Goal: Task Accomplishment & Management: Manage account settings

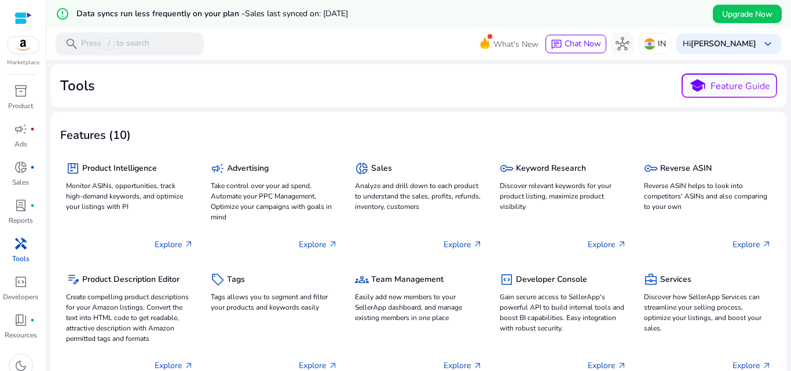
scroll to position [12, 0]
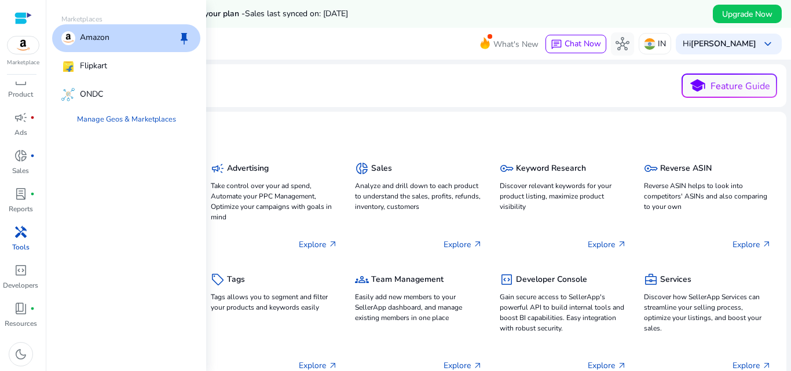
click at [14, 20] on div at bounding box center [22, 18] width 17 height 13
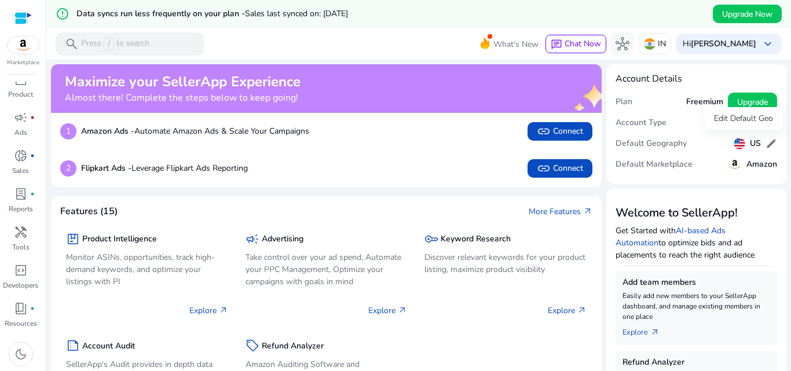
click at [765, 146] on span "edit" at bounding box center [771, 144] width 12 height 12
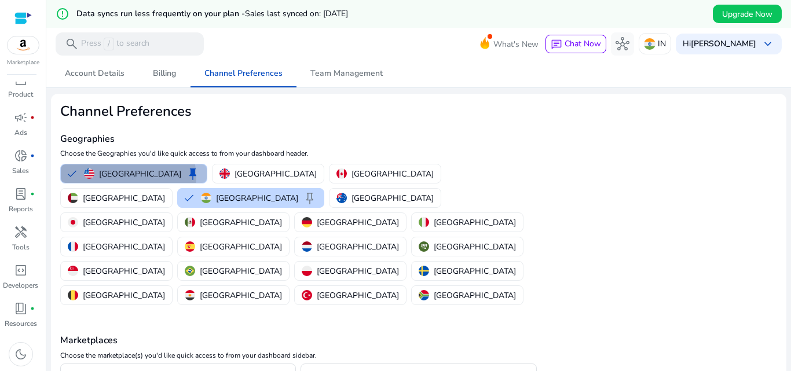
click at [128, 177] on p "[GEOGRAPHIC_DATA]" at bounding box center [140, 174] width 82 height 12
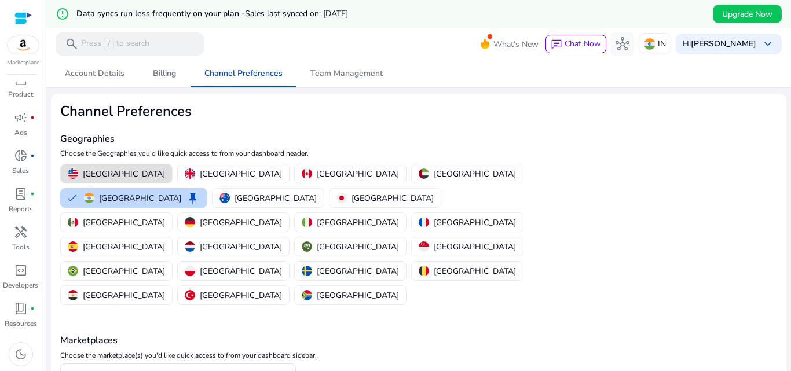
scroll to position [64, 0]
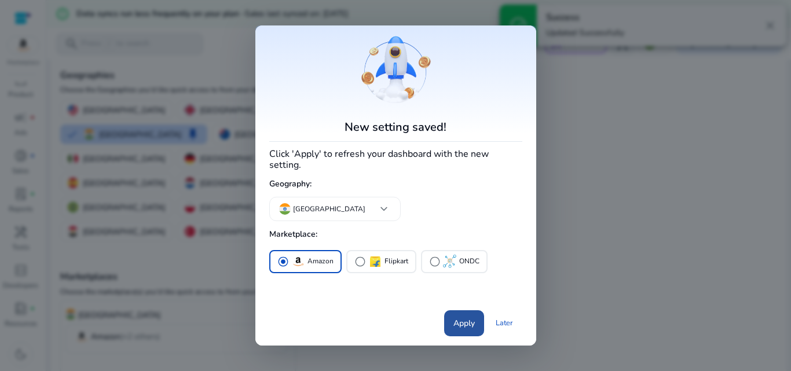
click at [460, 317] on span "Apply" at bounding box center [463, 323] width 21 height 12
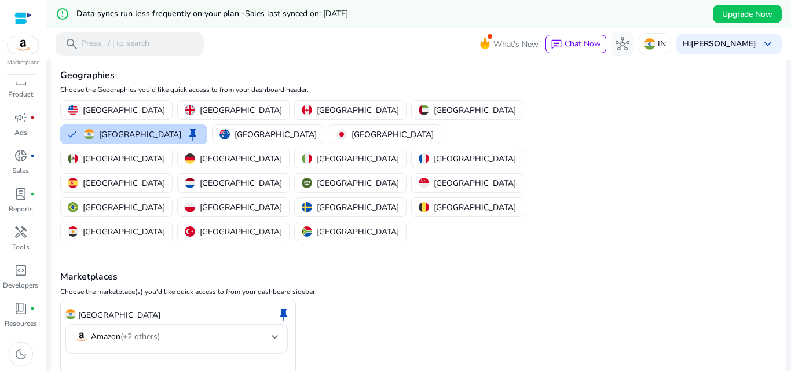
click at [30, 48] on img at bounding box center [23, 44] width 31 height 17
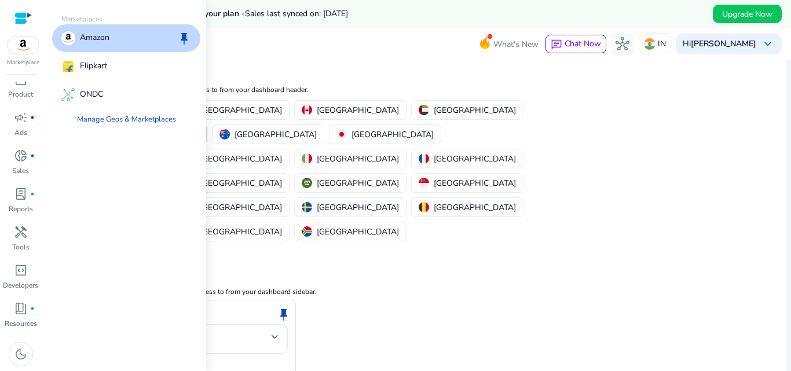
click at [93, 50] on div "Amazon keep" at bounding box center [126, 38] width 148 height 28
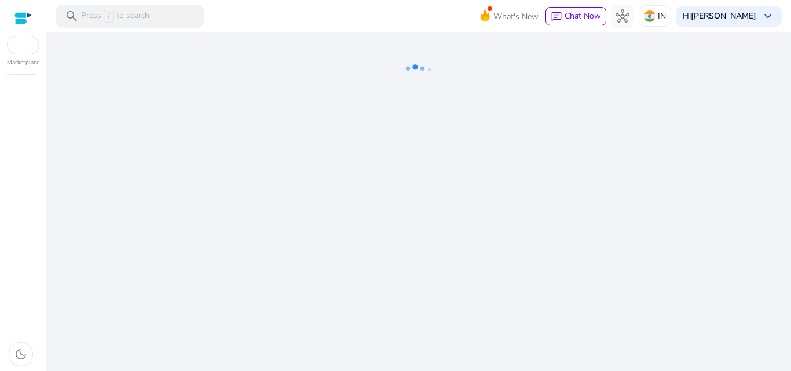
click at [13, 19] on div "Marketplace" at bounding box center [23, 33] width 46 height 67
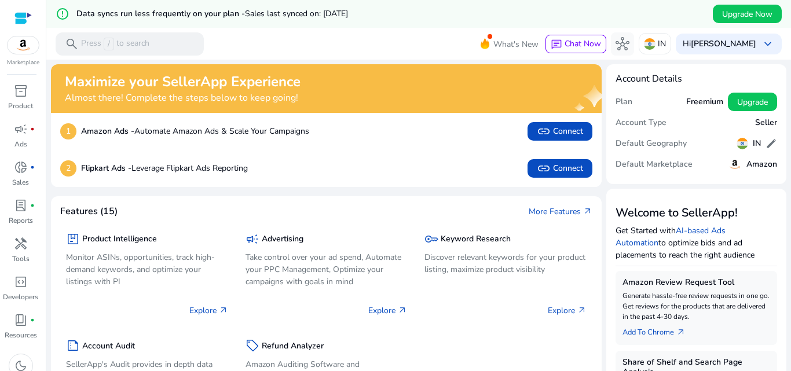
click at [691, 100] on h5 "Freemium" at bounding box center [704, 102] width 37 height 10
click at [25, 204] on span "lab_profile" at bounding box center [21, 206] width 14 height 14
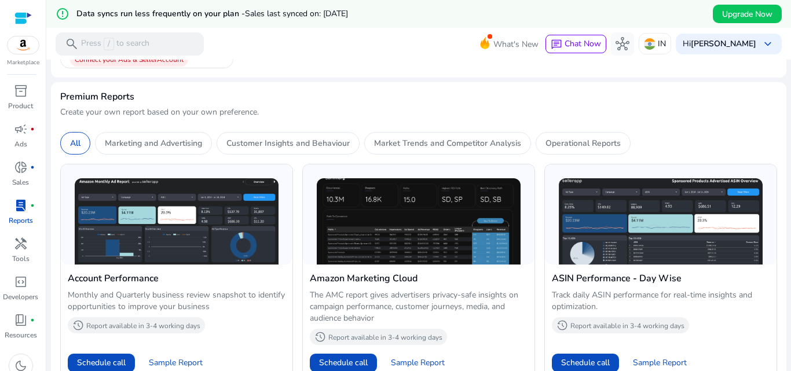
scroll to position [463, 0]
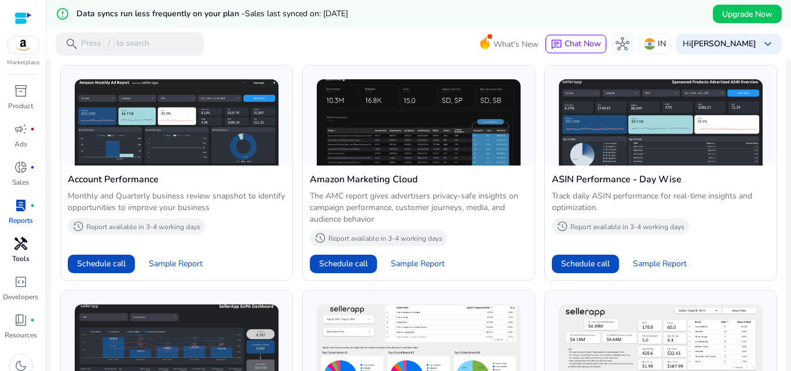
click at [14, 245] on span "handyman" at bounding box center [21, 244] width 14 height 14
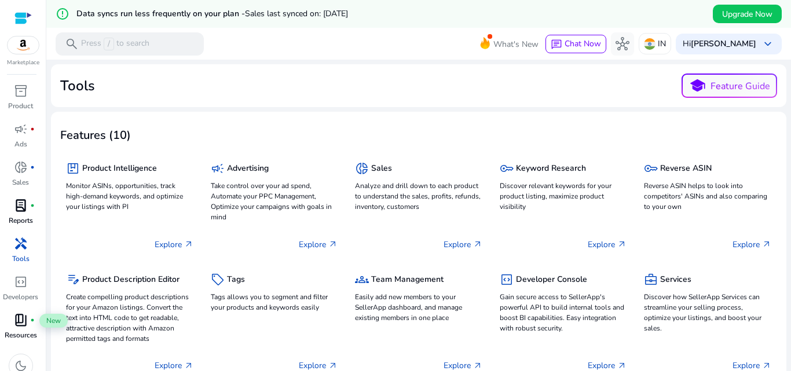
click at [25, 329] on div "book_4 fiber_manual_record" at bounding box center [21, 320] width 32 height 19
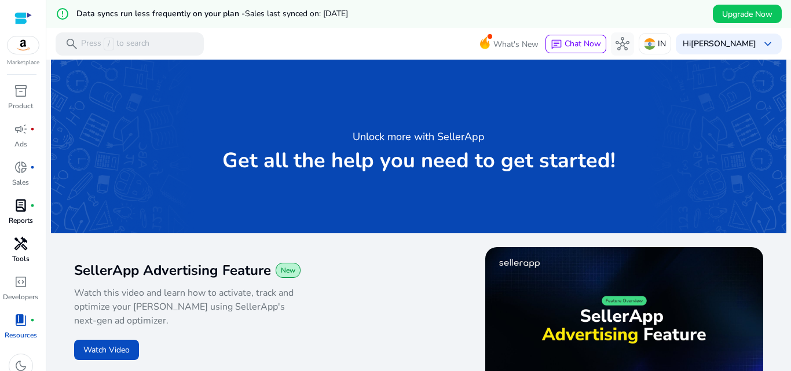
click at [21, 46] on img at bounding box center [23, 44] width 31 height 17
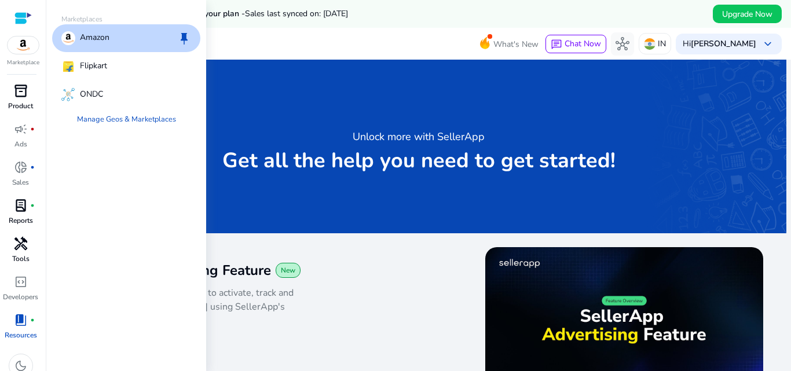
click at [16, 93] on span "inventory_2" at bounding box center [21, 91] width 14 height 14
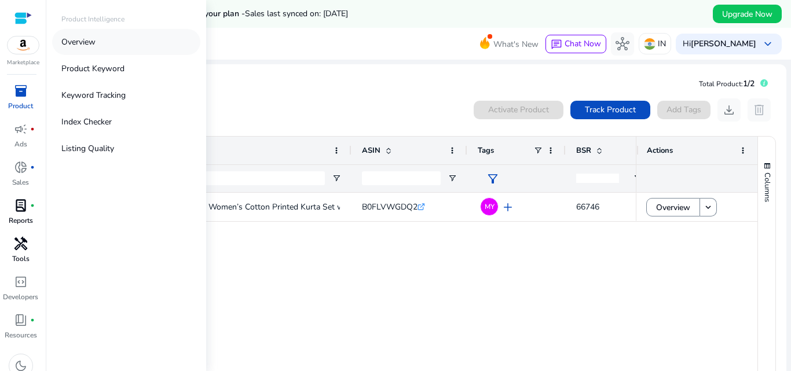
click at [82, 47] on p "Overview" at bounding box center [78, 42] width 34 height 12
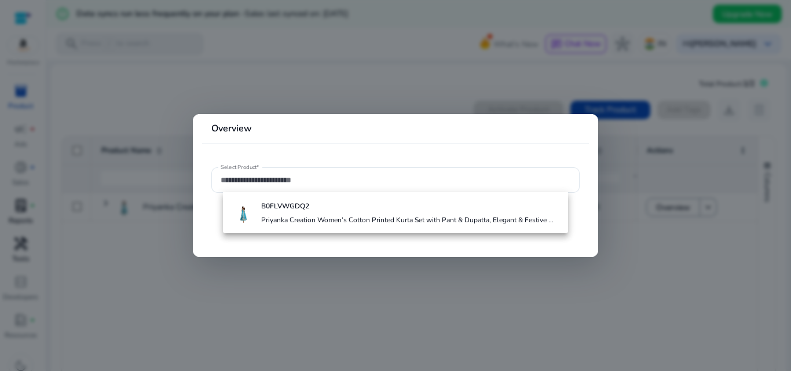
click at [340, 76] on div at bounding box center [395, 185] width 791 height 371
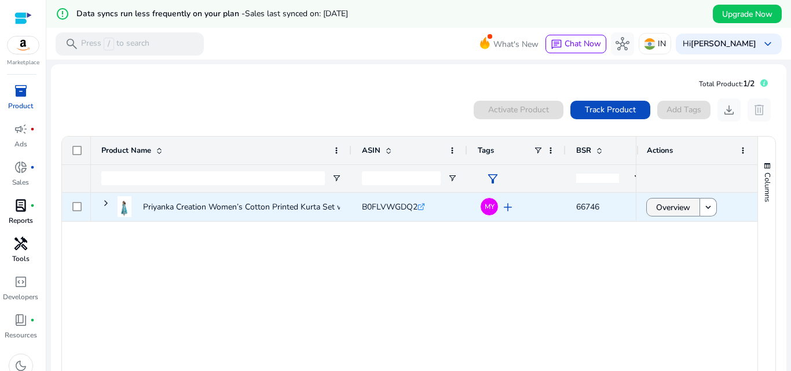
click at [672, 214] on span "Overview" at bounding box center [673, 208] width 34 height 24
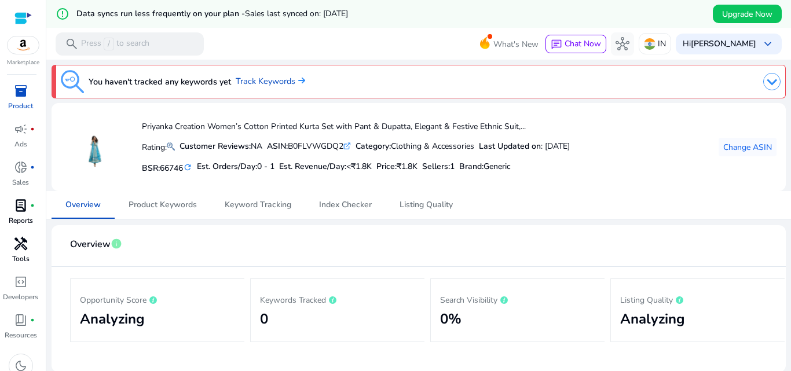
click at [17, 47] on img at bounding box center [23, 44] width 31 height 17
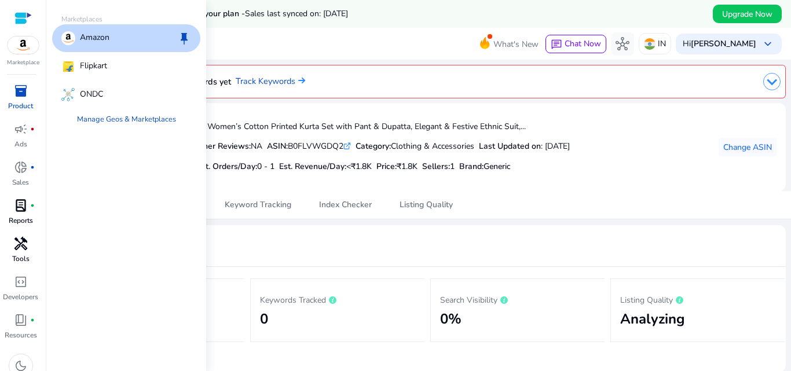
click at [17, 47] on img at bounding box center [23, 44] width 31 height 17
drag, startPoint x: 153, startPoint y: 18, endPoint x: 134, endPoint y: 29, distance: 22.0
click at [151, 18] on p "Marketplaces" at bounding box center [126, 19] width 148 height 10
click at [126, 42] on div "Amazon keep" at bounding box center [126, 38] width 148 height 28
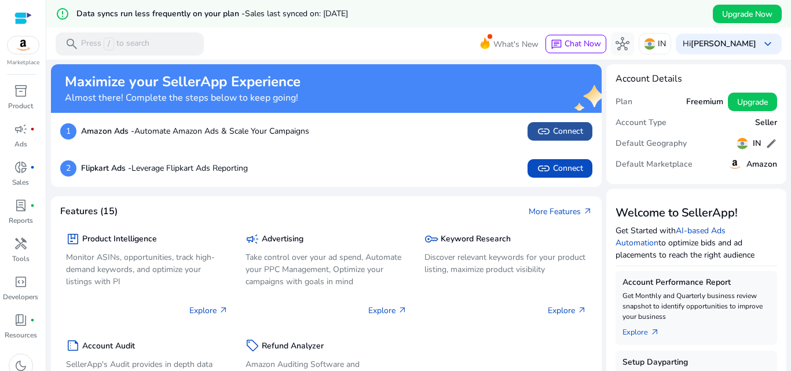
click at [551, 129] on span "link Connect" at bounding box center [560, 131] width 46 height 14
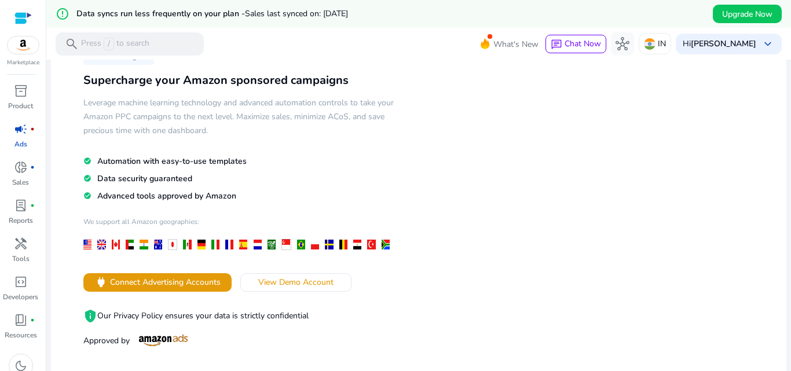
scroll to position [116, 0]
